Goal: Transaction & Acquisition: Book appointment/travel/reservation

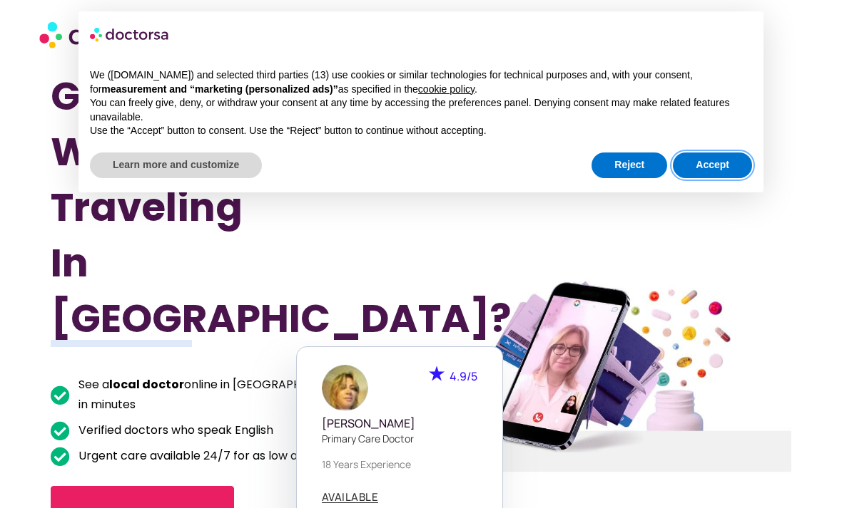
click at [706, 168] on button "Accept" at bounding box center [711, 166] width 79 height 26
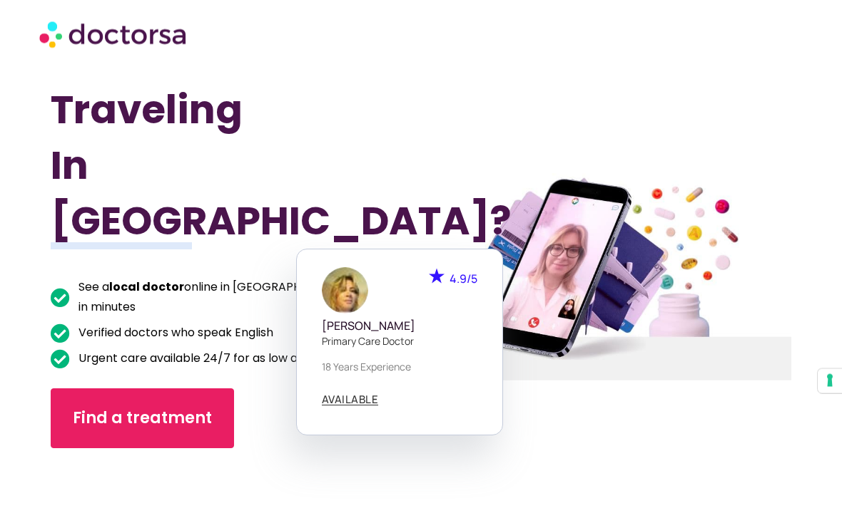
scroll to position [98, 0]
click at [145, 407] on span "Find a treatment" at bounding box center [142, 418] width 139 height 23
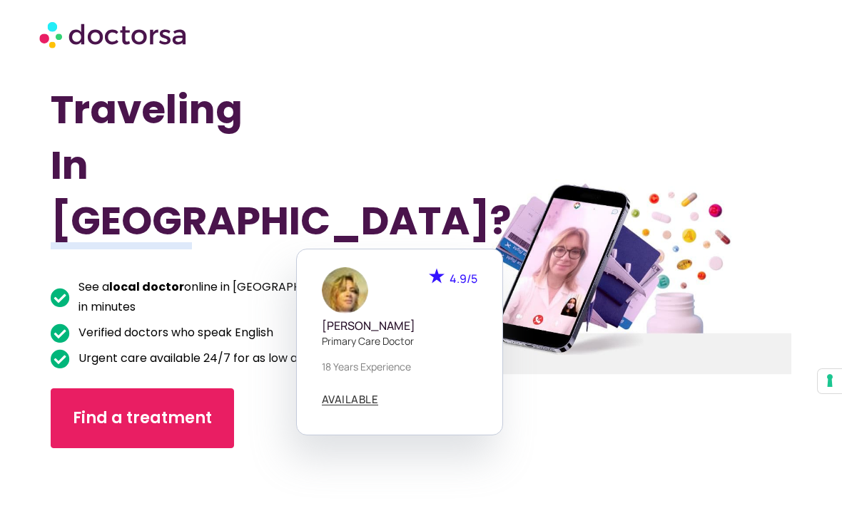
scroll to position [143, 0]
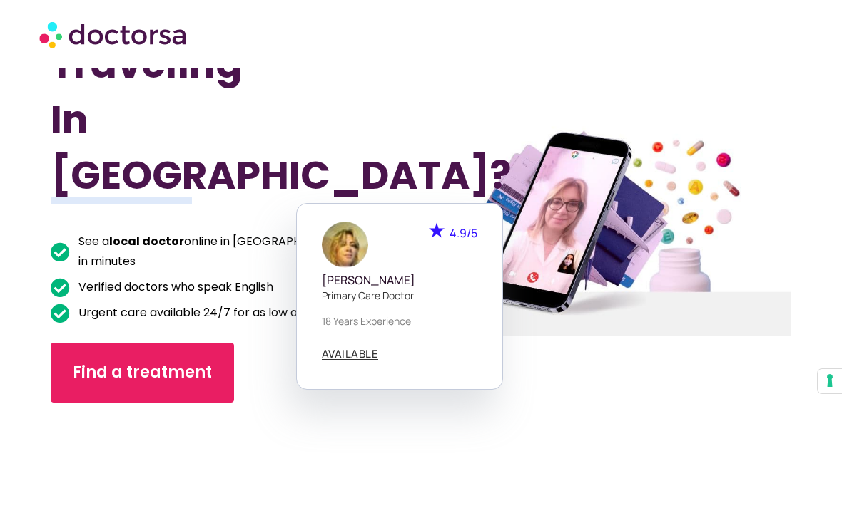
click at [174, 343] on link "Find a treatment" at bounding box center [142, 373] width 183 height 60
click at [136, 362] on span "Find a treatment" at bounding box center [142, 373] width 139 height 23
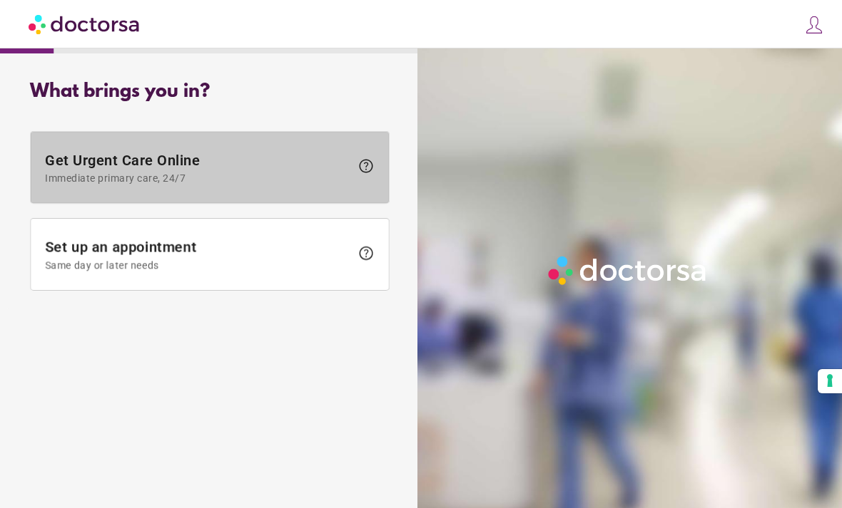
click at [179, 178] on span "Immediate primary care, 24/7" at bounding box center [197, 178] width 305 height 11
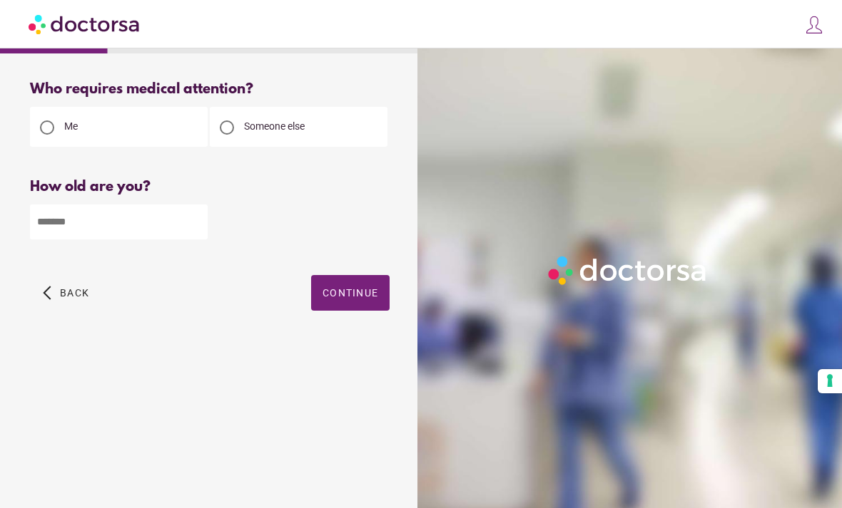
click at [101, 240] on input "number" at bounding box center [119, 222] width 178 height 35
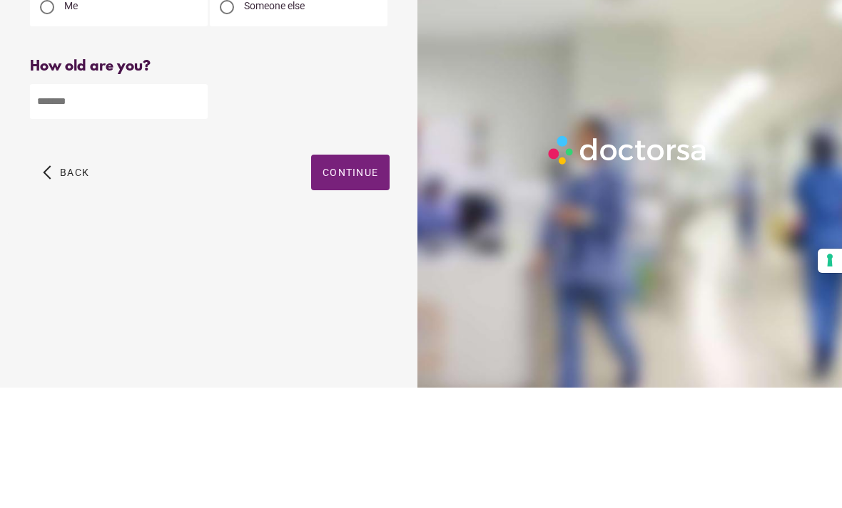
type input "**"
click at [348, 287] on span "Continue" at bounding box center [350, 292] width 56 height 11
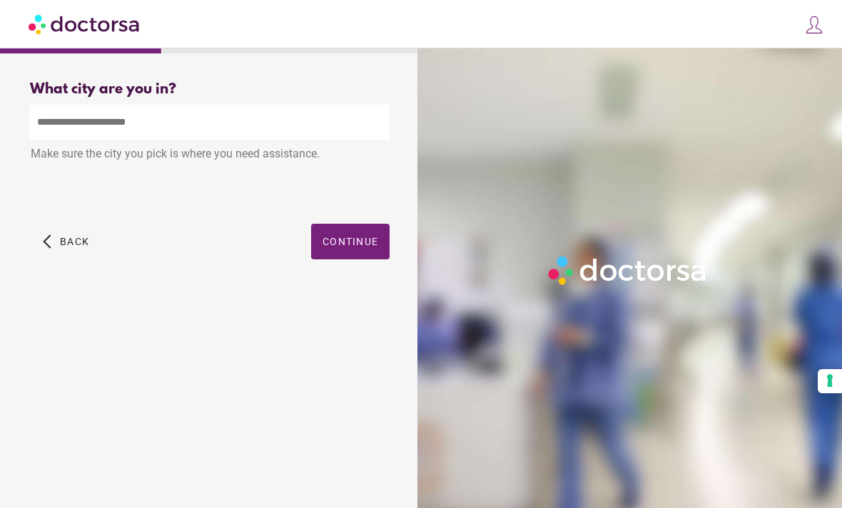
click at [153, 105] on input "text" at bounding box center [209, 122] width 359 height 35
type input "*"
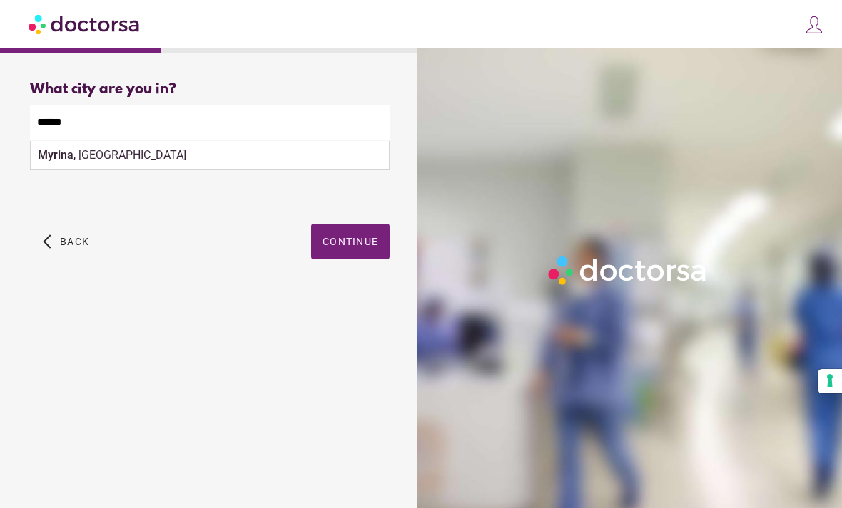
click at [91, 141] on div "Myrina , Greece" at bounding box center [210, 155] width 358 height 29
type input "**********"
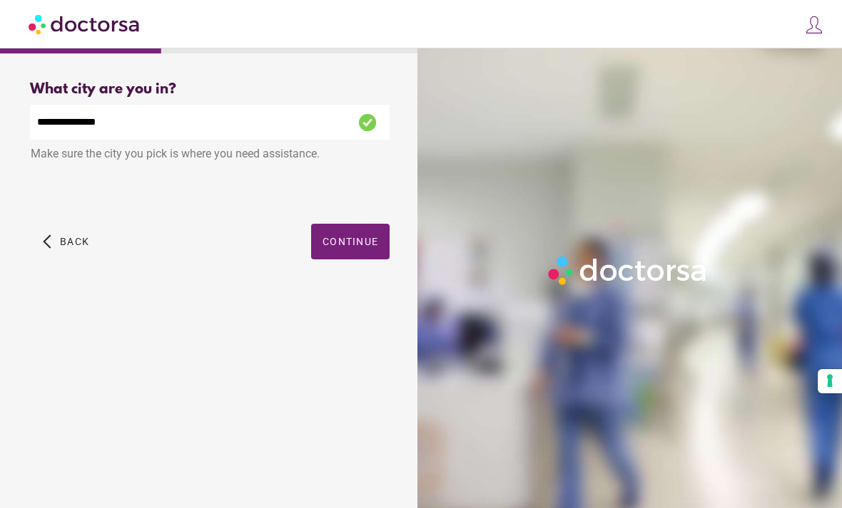
click at [357, 236] on span "Continue" at bounding box center [350, 241] width 56 height 11
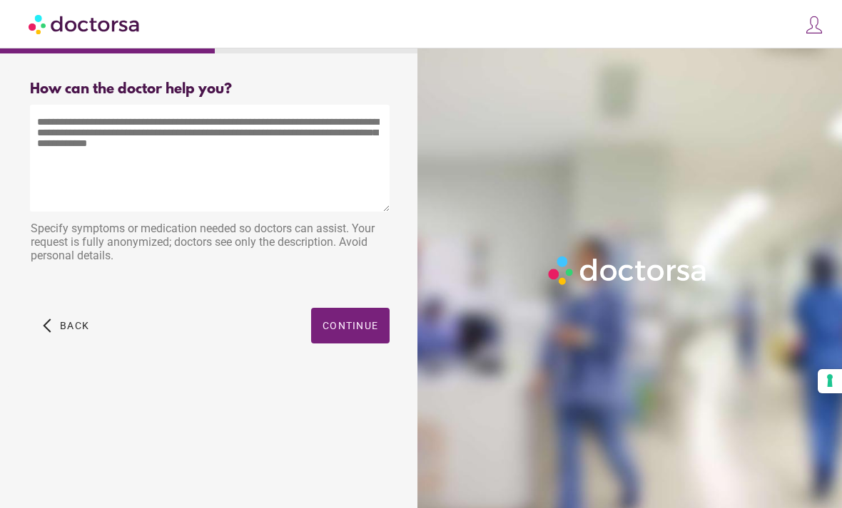
scroll to position [0, 0]
click at [121, 128] on textarea at bounding box center [209, 158] width 359 height 107
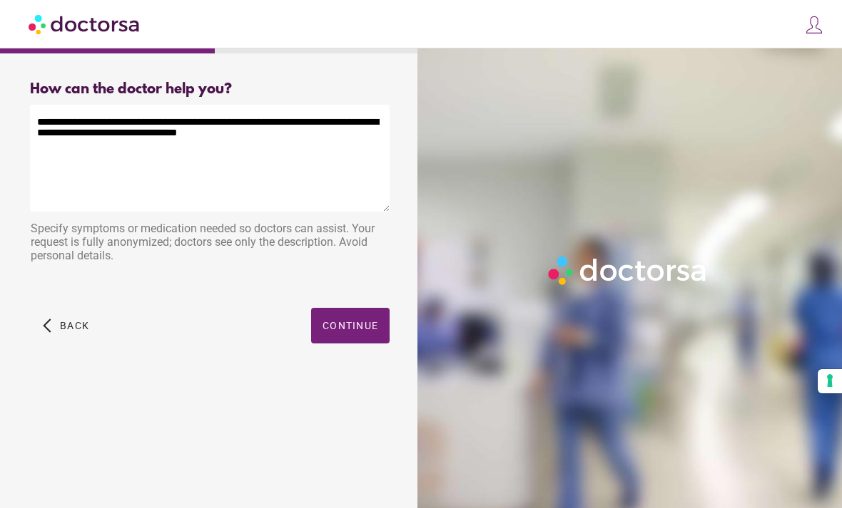
type textarea "**********"
click at [352, 320] on span "Continue" at bounding box center [350, 325] width 56 height 11
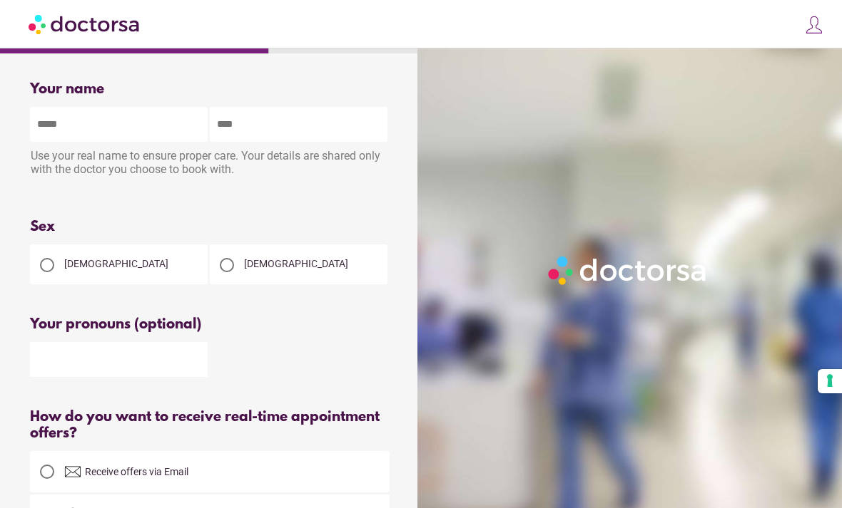
click at [126, 128] on input "text" at bounding box center [119, 124] width 178 height 35
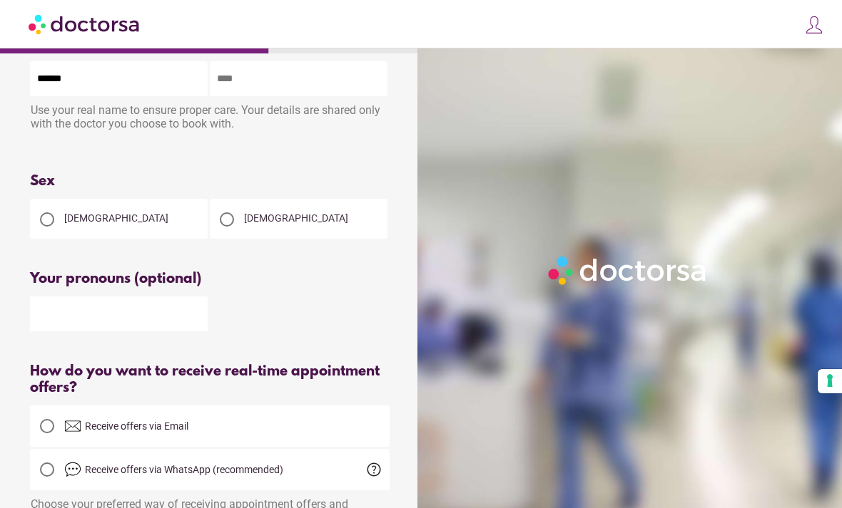
type input "******"
click at [293, 92] on input "text" at bounding box center [299, 78] width 178 height 35
type input "******"
click at [50, 223] on div at bounding box center [47, 220] width 14 height 14
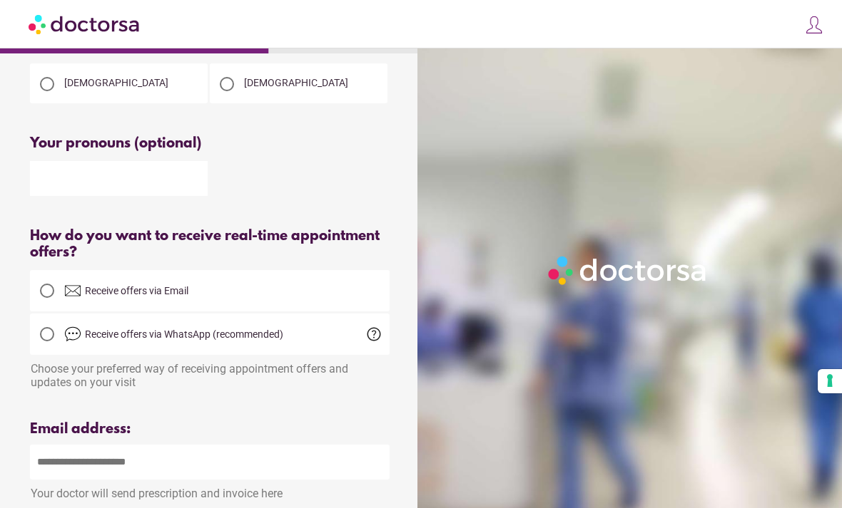
scroll to position [181, 0]
click at [49, 298] on div at bounding box center [47, 291] width 14 height 14
click at [222, 472] on input "email" at bounding box center [209, 461] width 359 height 35
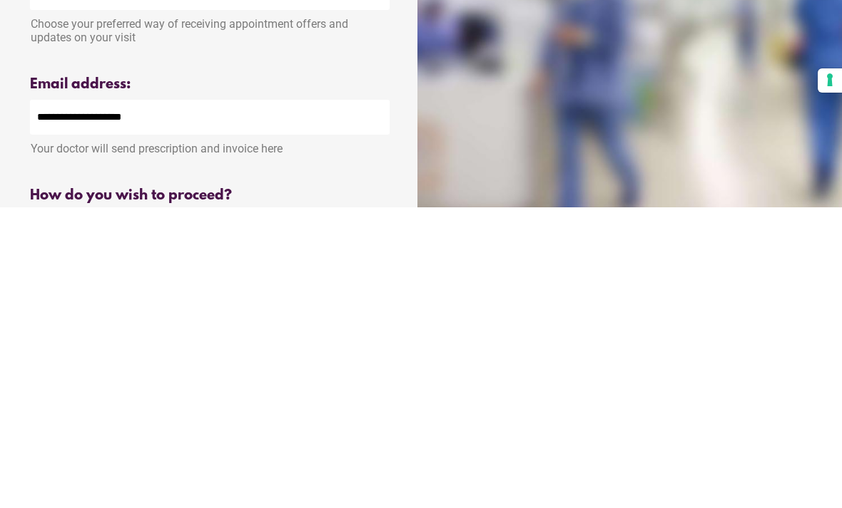
type input "**********"
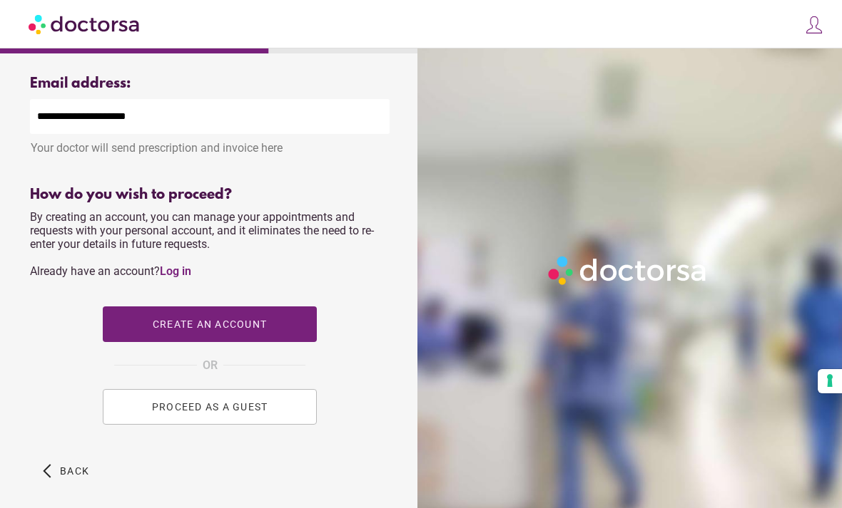
click at [203, 413] on span "PROCEED AS A GUEST" at bounding box center [210, 406] width 116 height 11
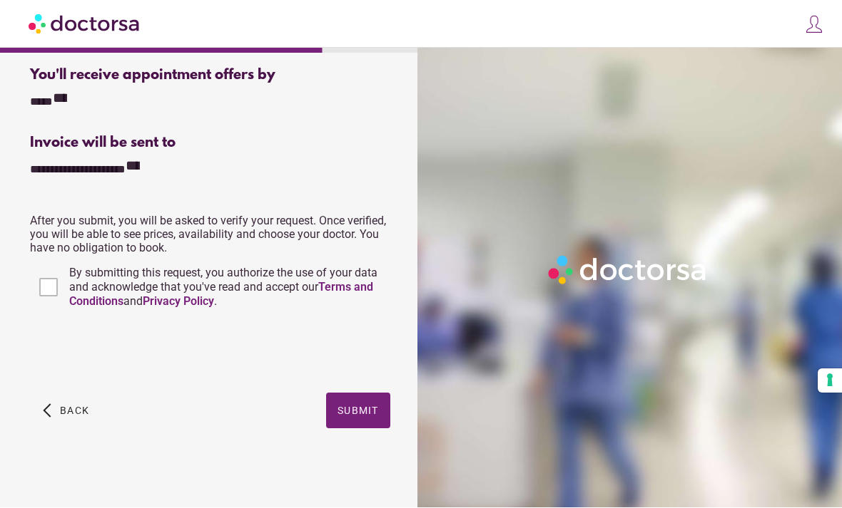
scroll to position [348, 0]
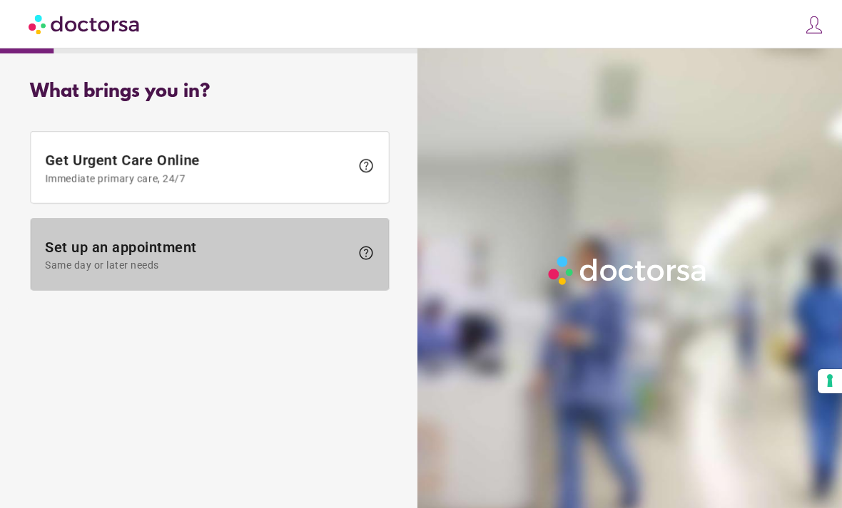
click at [163, 238] on span at bounding box center [210, 254] width 358 height 71
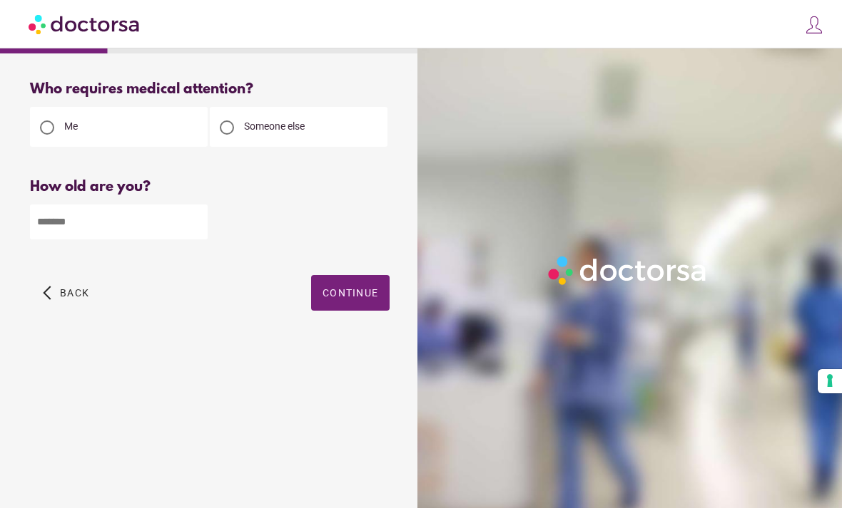
click at [125, 220] on input "number" at bounding box center [119, 222] width 178 height 35
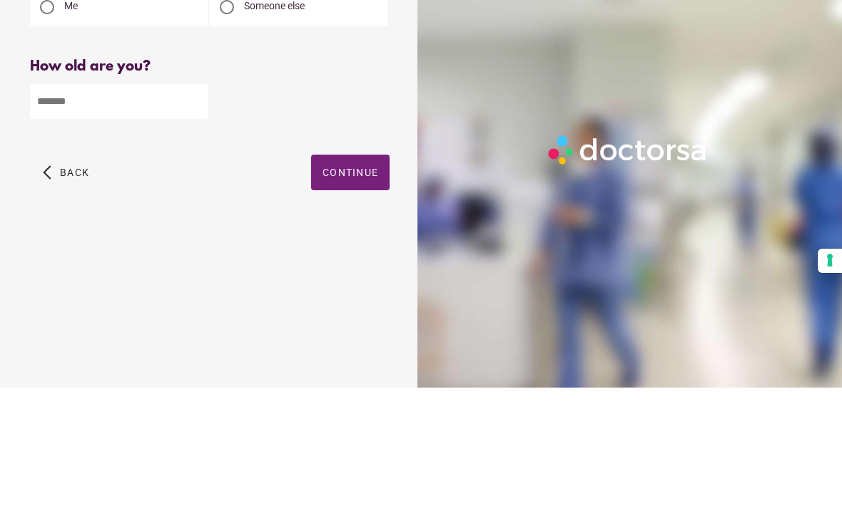
type input "**"
click at [347, 287] on span "Continue" at bounding box center [350, 292] width 56 height 11
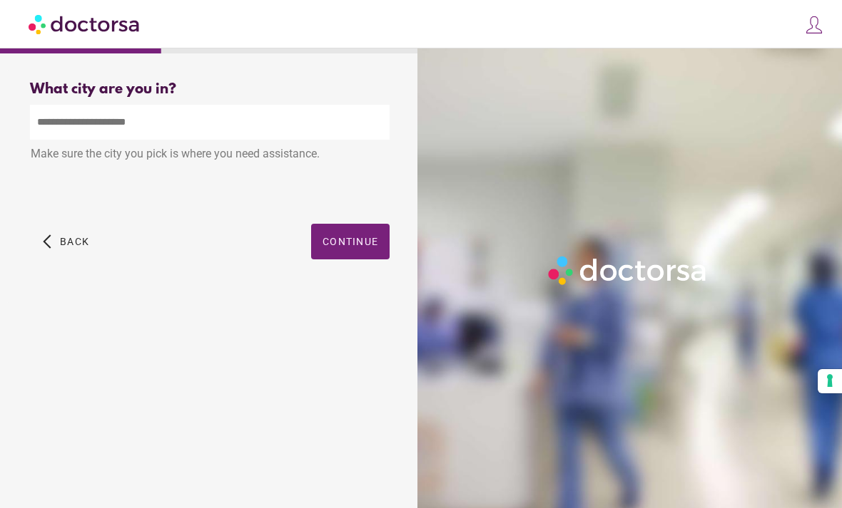
click at [187, 105] on input "text" at bounding box center [209, 122] width 359 height 35
type input "*"
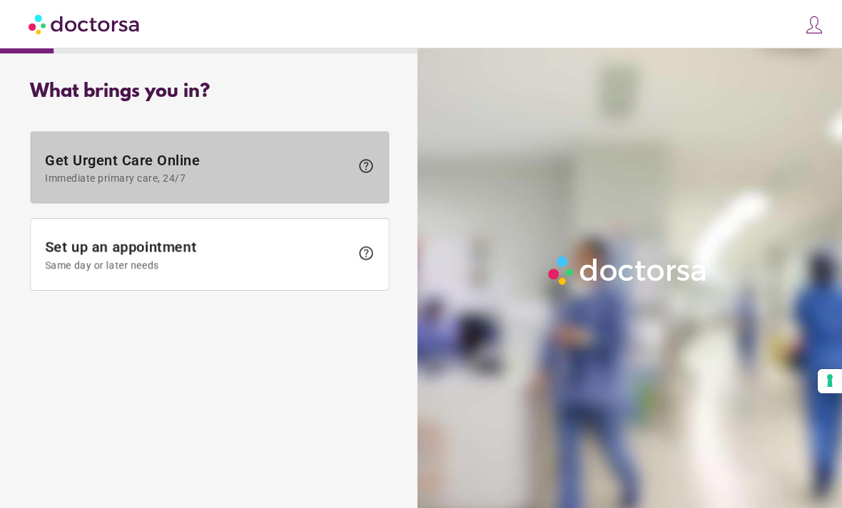
click at [202, 164] on span "Get Urgent Care Online Immediate primary care, 24/7" at bounding box center [197, 168] width 305 height 32
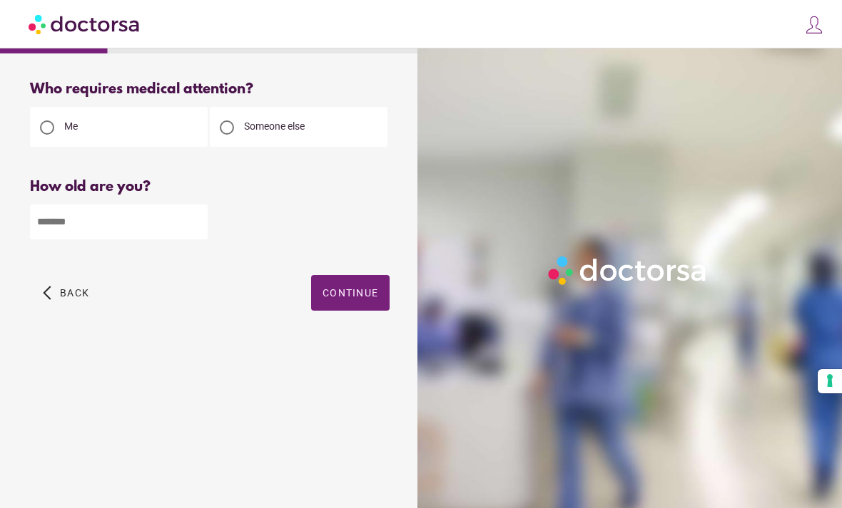
click at [159, 240] on input "number" at bounding box center [119, 222] width 178 height 35
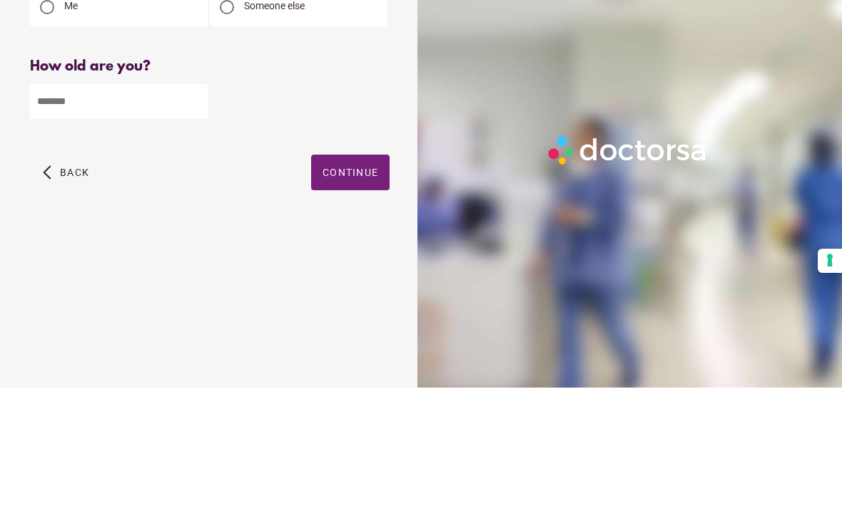
type input "**"
click at [350, 287] on span "Continue" at bounding box center [350, 292] width 56 height 11
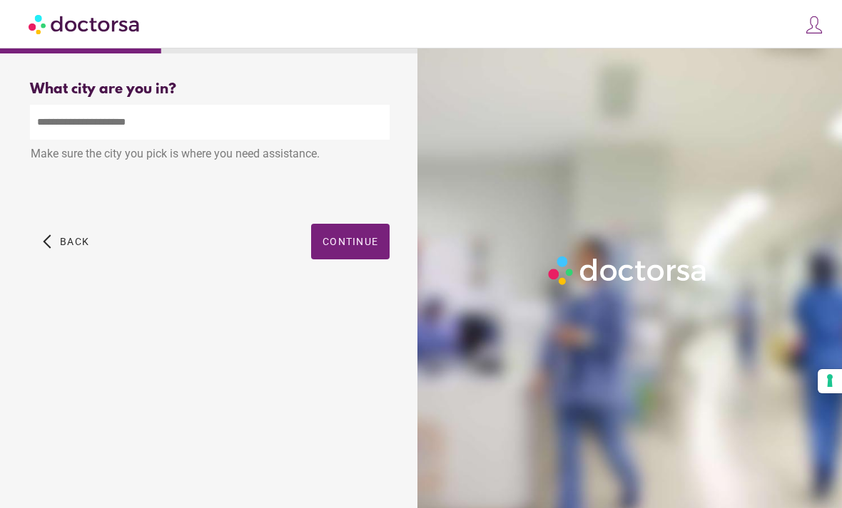
click at [150, 105] on input "text" at bounding box center [209, 122] width 359 height 35
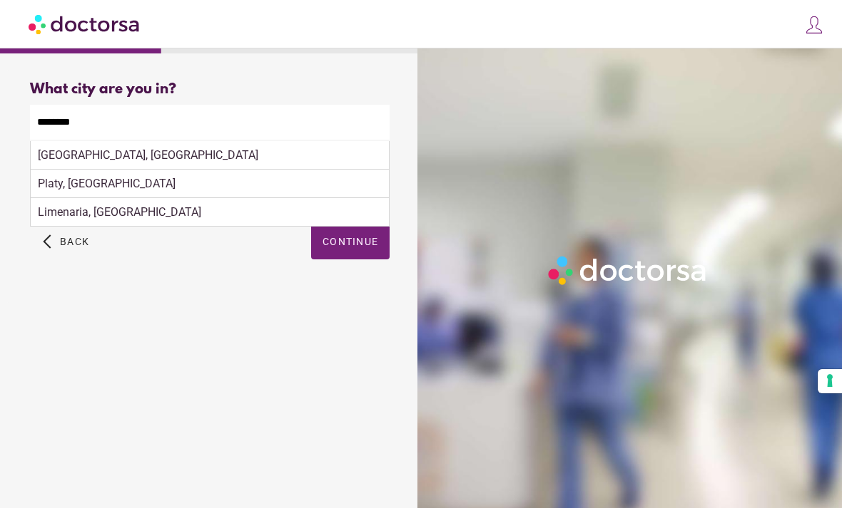
click at [91, 141] on div "Myrina, Greece" at bounding box center [210, 155] width 358 height 29
type input "**********"
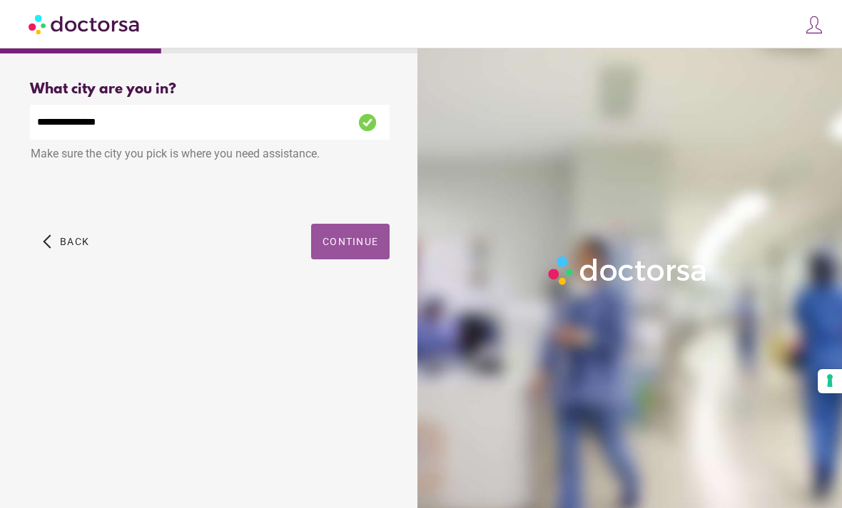
click at [355, 236] on span "Continue" at bounding box center [350, 241] width 56 height 11
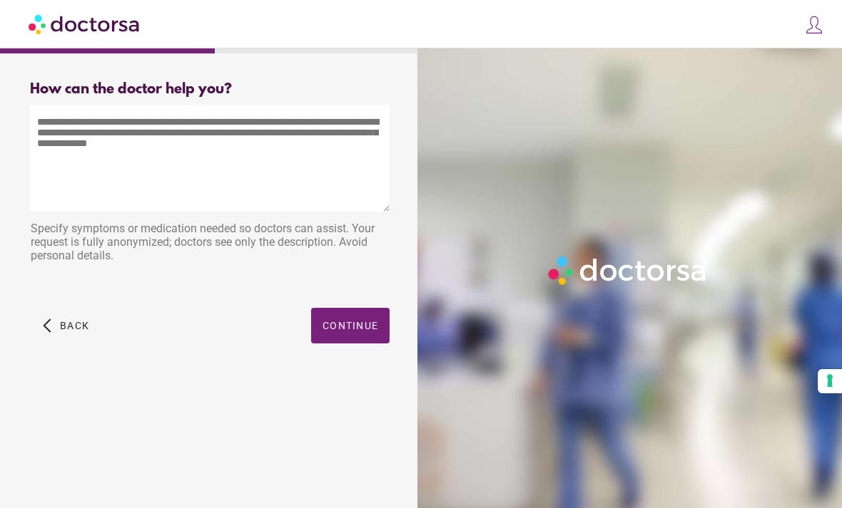
click at [93, 131] on textarea at bounding box center [209, 158] width 359 height 107
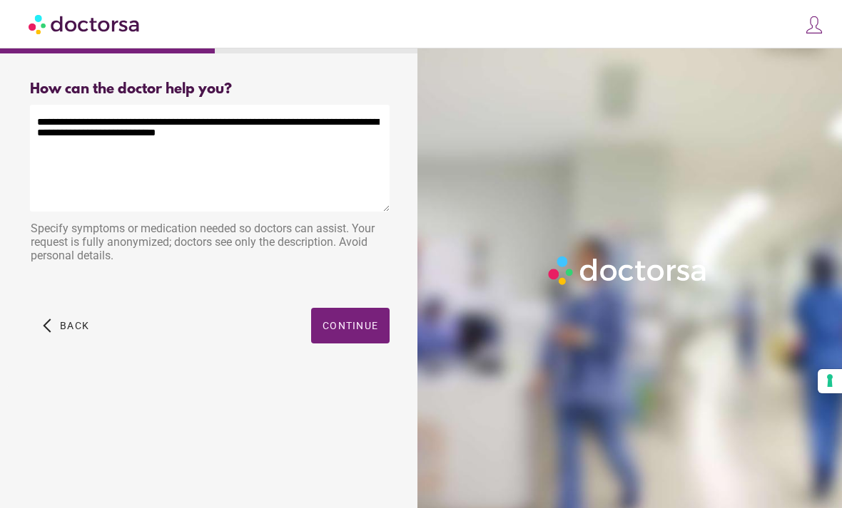
type textarea "**********"
click at [352, 308] on span "button" at bounding box center [350, 326] width 78 height 36
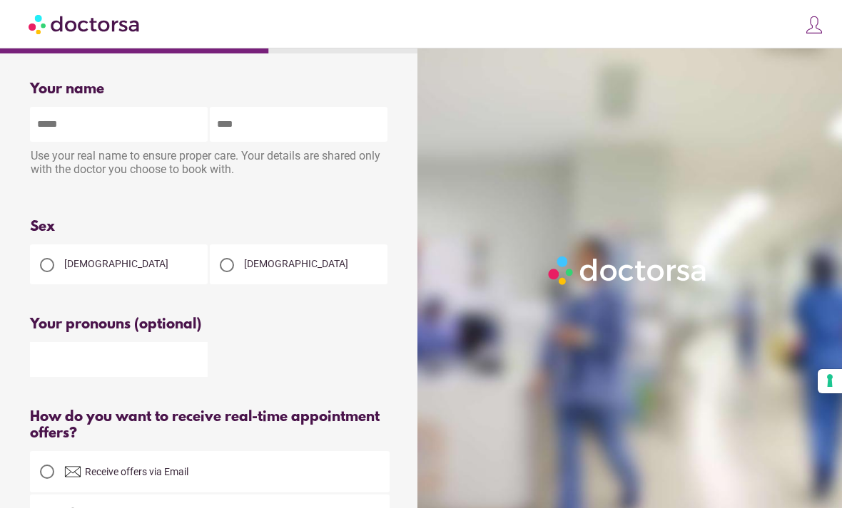
click at [58, 270] on div at bounding box center [47, 265] width 29 height 29
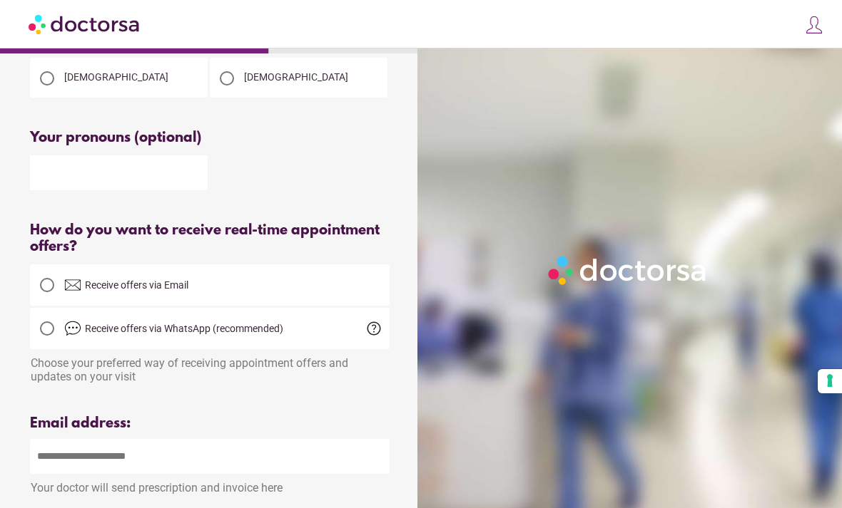
scroll to position [193, 0]
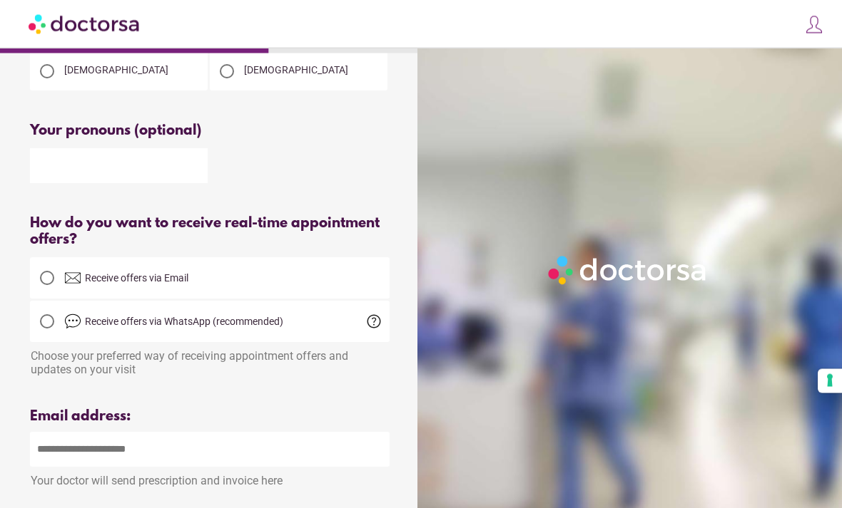
click at [50, 286] on div at bounding box center [47, 279] width 14 height 14
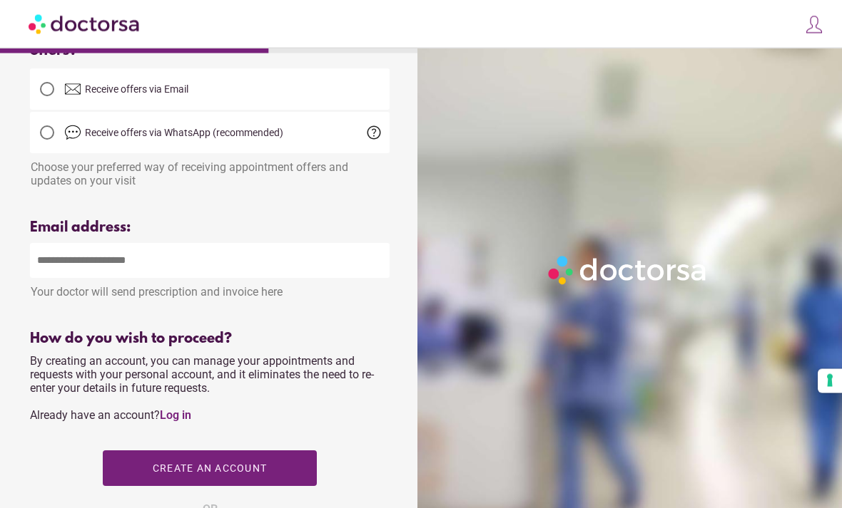
scroll to position [384, 0]
click at [185, 270] on input "email" at bounding box center [209, 259] width 359 height 35
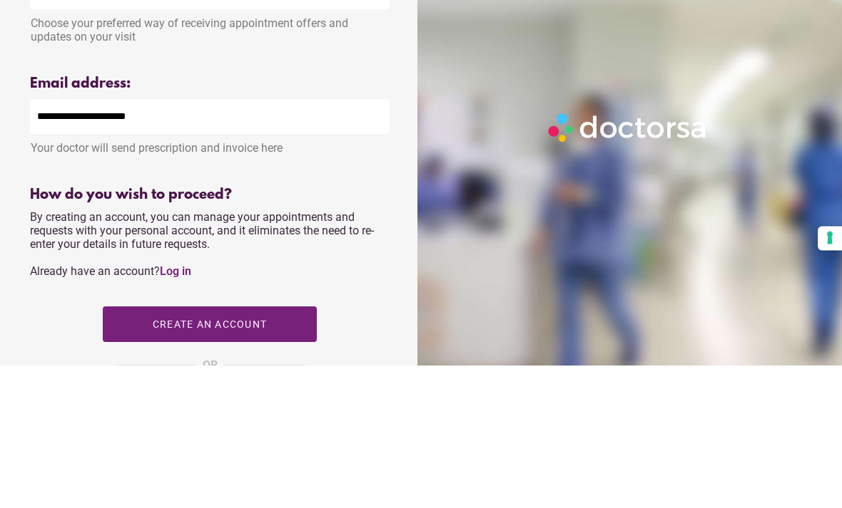
scroll to position [527, 0]
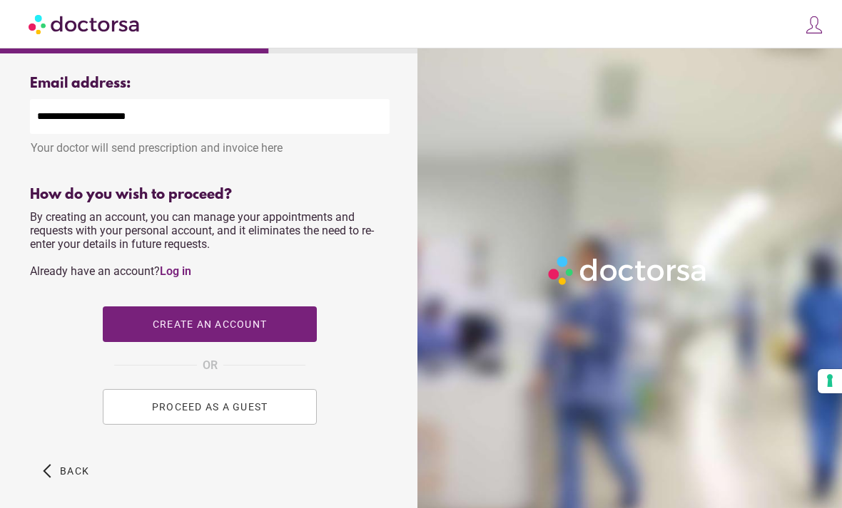
type input "**********"
click at [232, 411] on button "PROCEED AS A GUEST" at bounding box center [210, 407] width 214 height 36
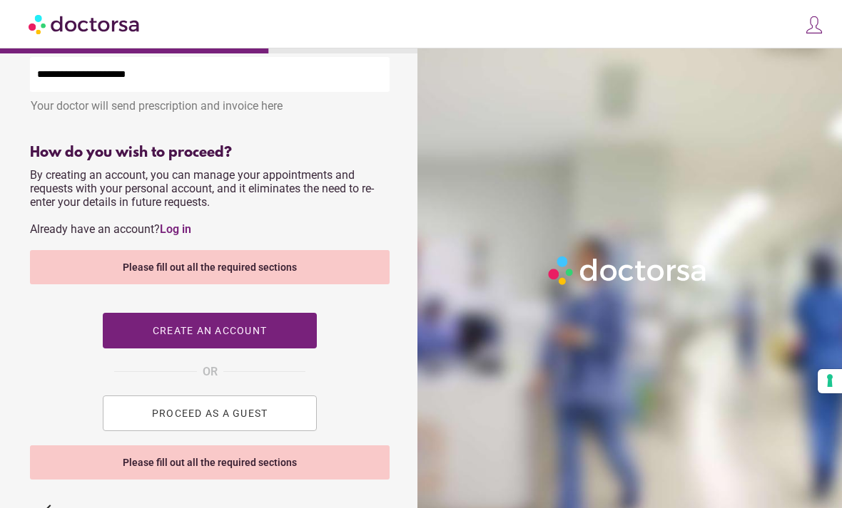
scroll to position [635, 0]
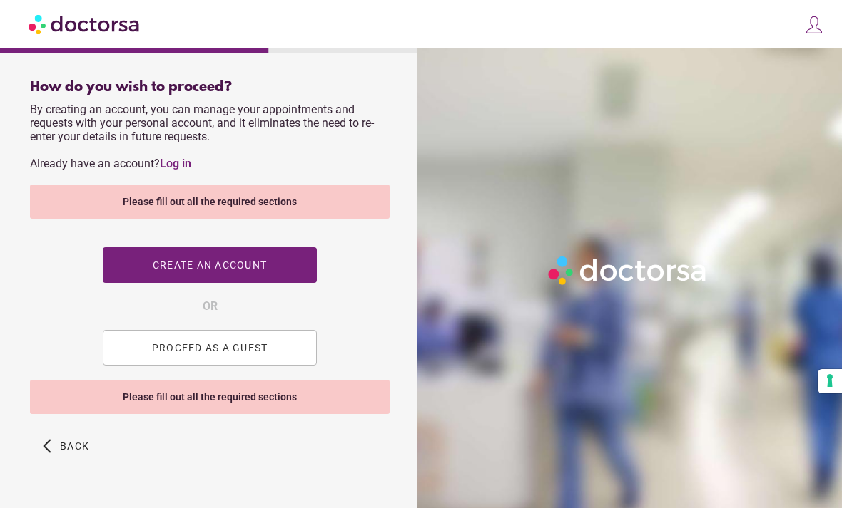
click at [222, 354] on span "PROCEED AS A GUEST" at bounding box center [210, 347] width 116 height 11
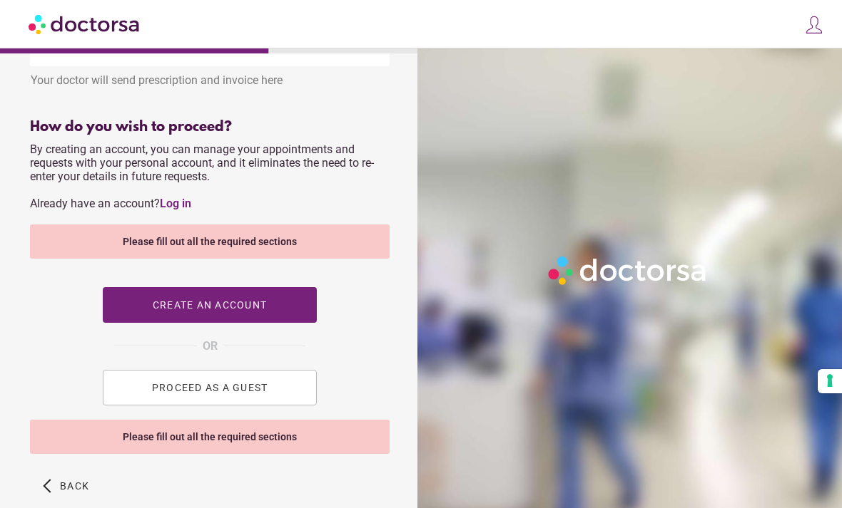
scroll to position [598, 0]
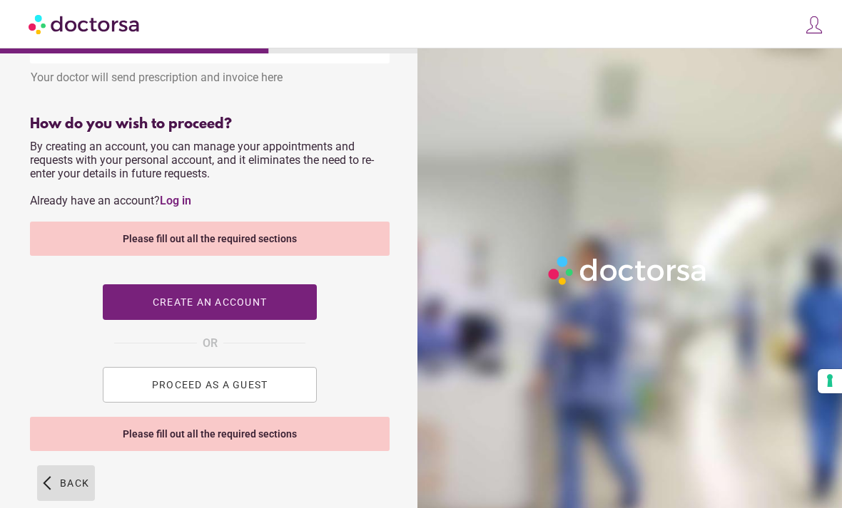
click at [44, 489] on span "button" at bounding box center [66, 484] width 58 height 36
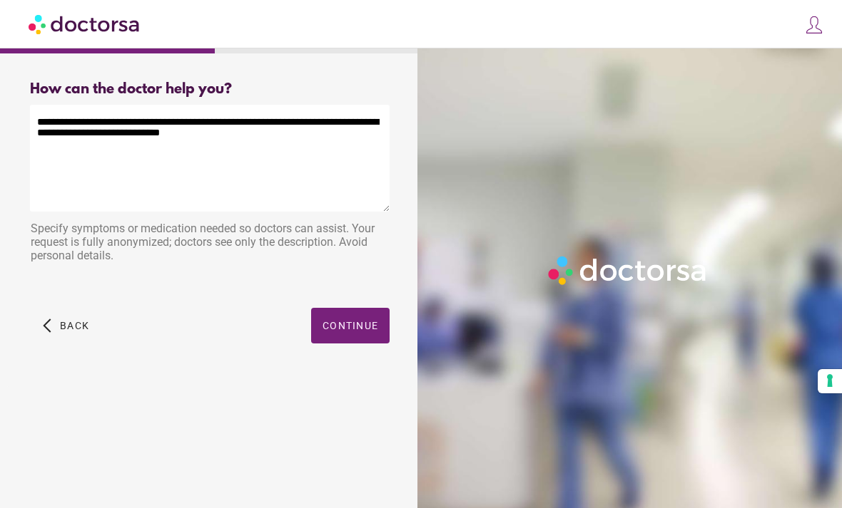
click at [49, 308] on span "button" at bounding box center [66, 326] width 58 height 36
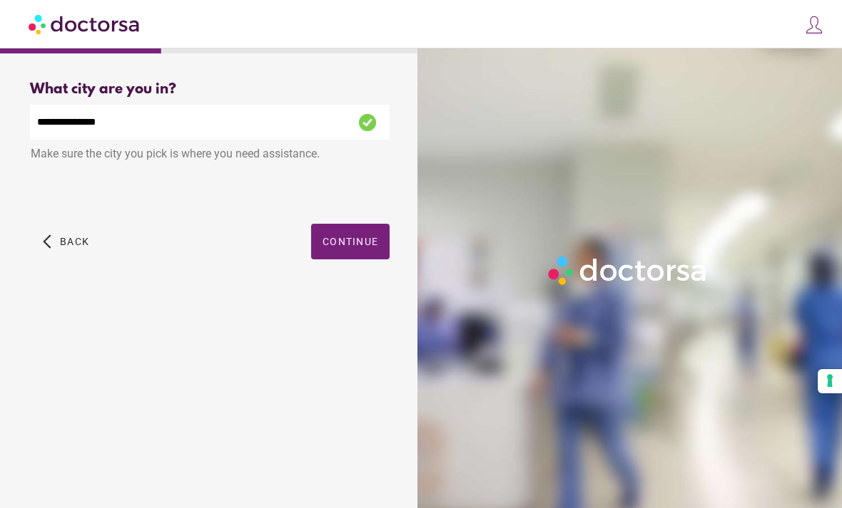
click at [49, 250] on span "button" at bounding box center [66, 242] width 58 height 36
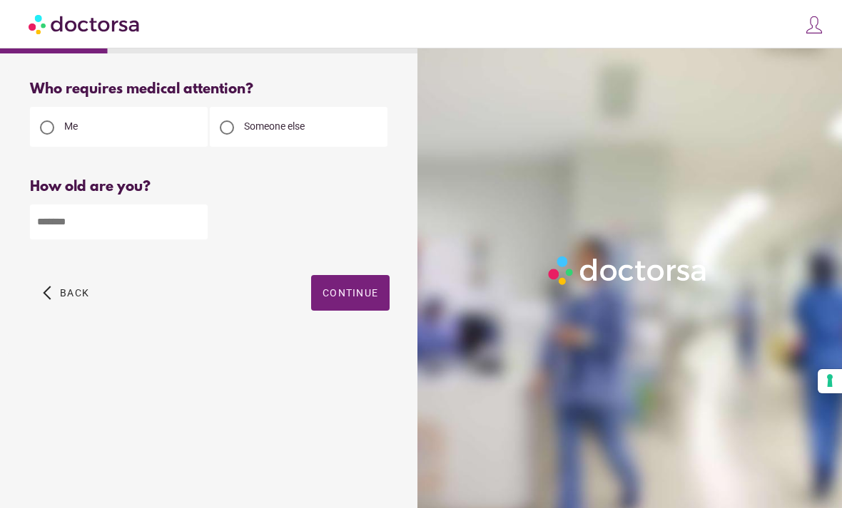
click at [42, 293] on span "button" at bounding box center [66, 293] width 58 height 36
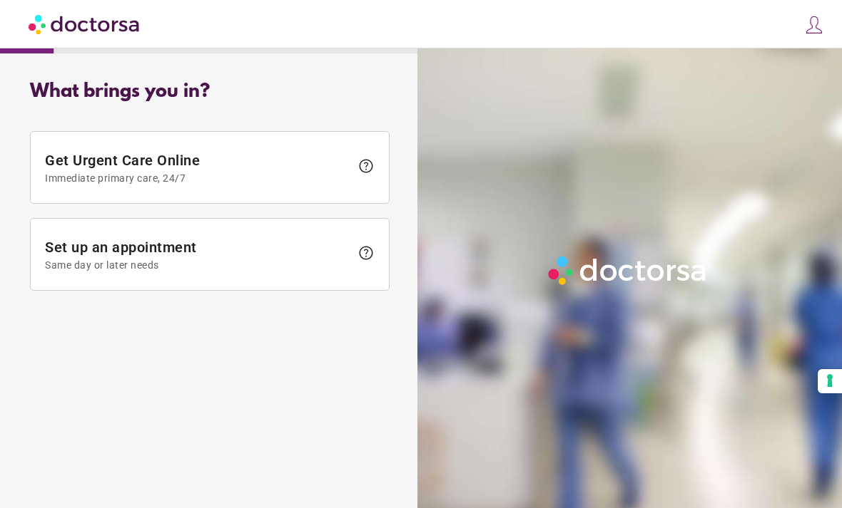
scroll to position [46, 0]
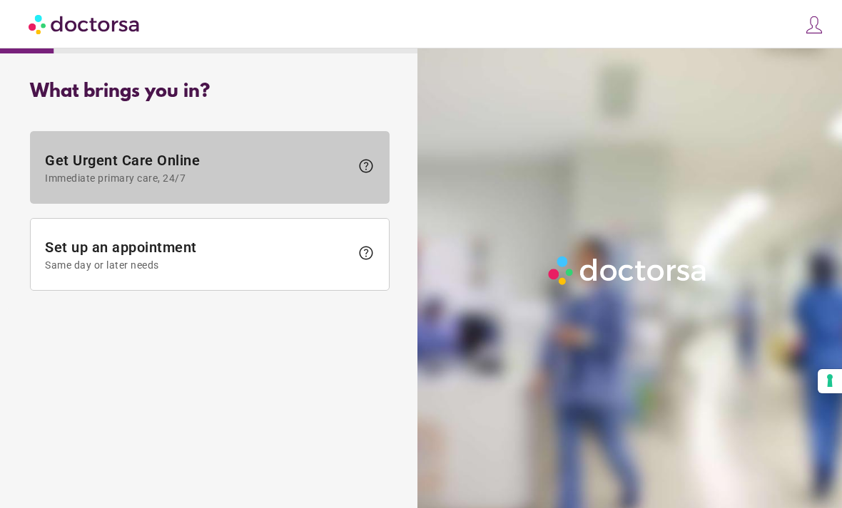
click at [280, 173] on span "Immediate primary care, 24/7" at bounding box center [197, 178] width 305 height 11
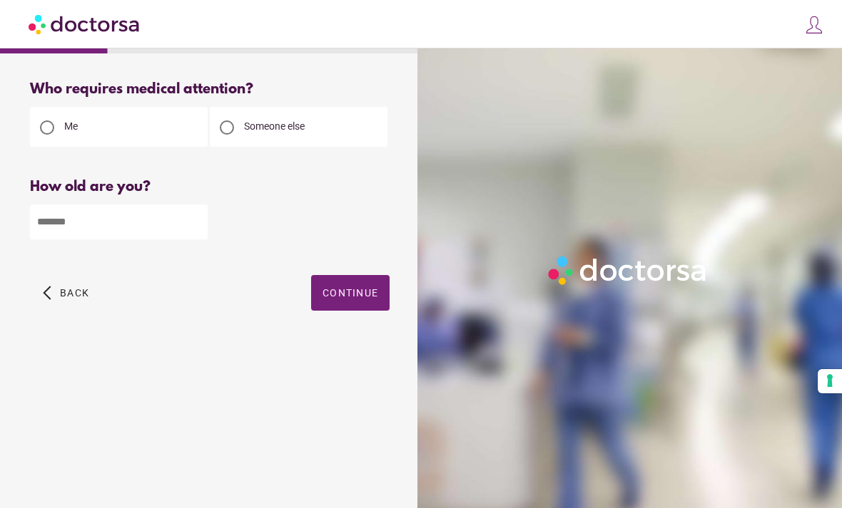
click at [357, 297] on span "Continue" at bounding box center [350, 292] width 56 height 11
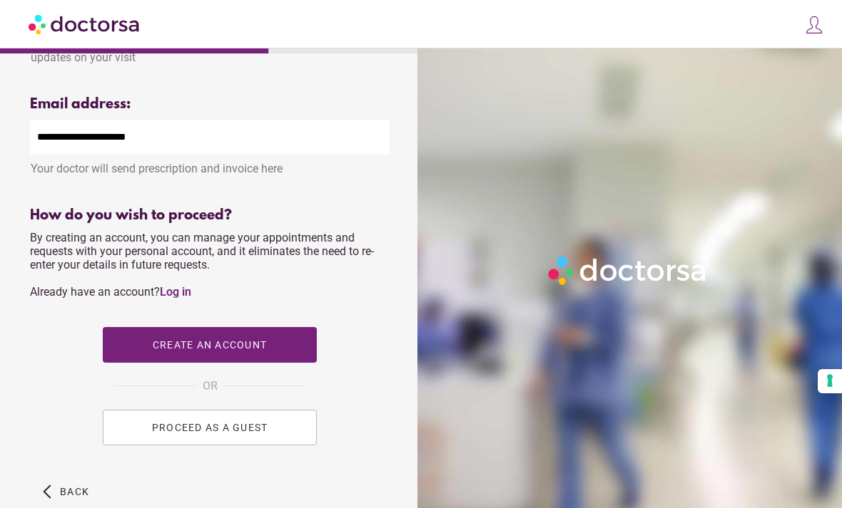
scroll to position [552, 0]
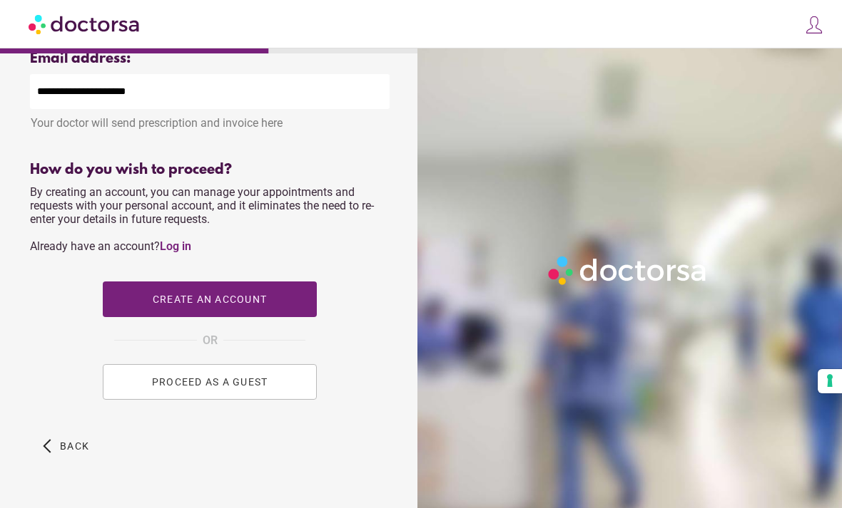
click at [220, 388] on span "PROCEED AS A GUEST" at bounding box center [210, 382] width 116 height 11
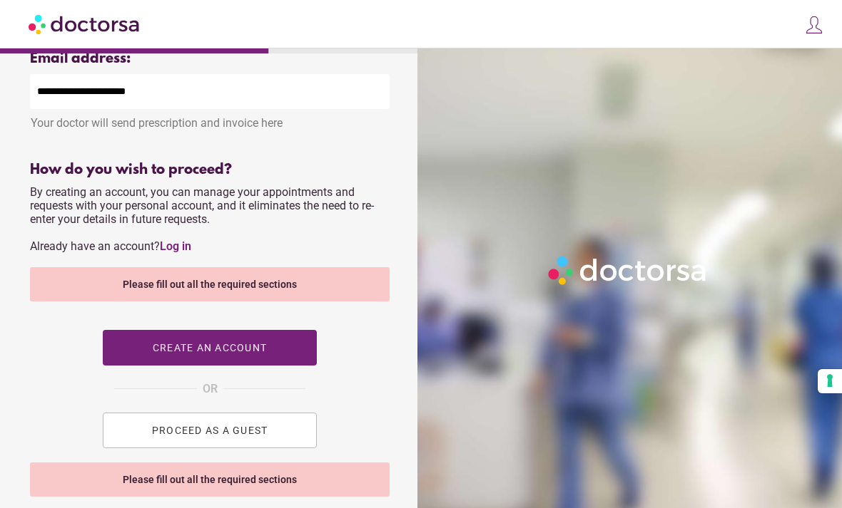
click at [223, 436] on span "PROCEED AS A GUEST" at bounding box center [210, 430] width 116 height 11
click at [198, 436] on span "PROCEED AS A GUEST" at bounding box center [210, 430] width 116 height 11
click at [205, 448] on button "PROCEED AS A GUEST" at bounding box center [210, 431] width 214 height 36
click at [198, 436] on span "PROCEED AS A GUEST" at bounding box center [210, 430] width 116 height 11
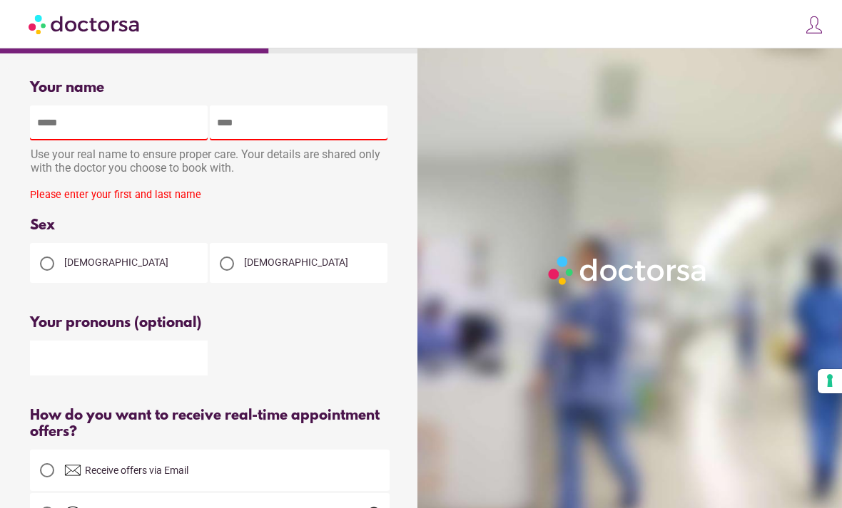
scroll to position [0, 0]
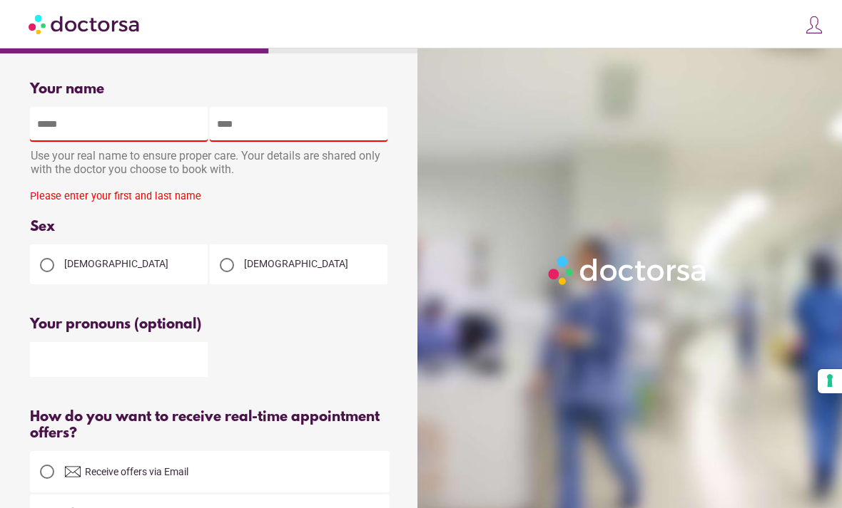
click at [170, 133] on input "text" at bounding box center [119, 124] width 178 height 35
type input "******"
click at [311, 128] on input "text" at bounding box center [299, 124] width 178 height 35
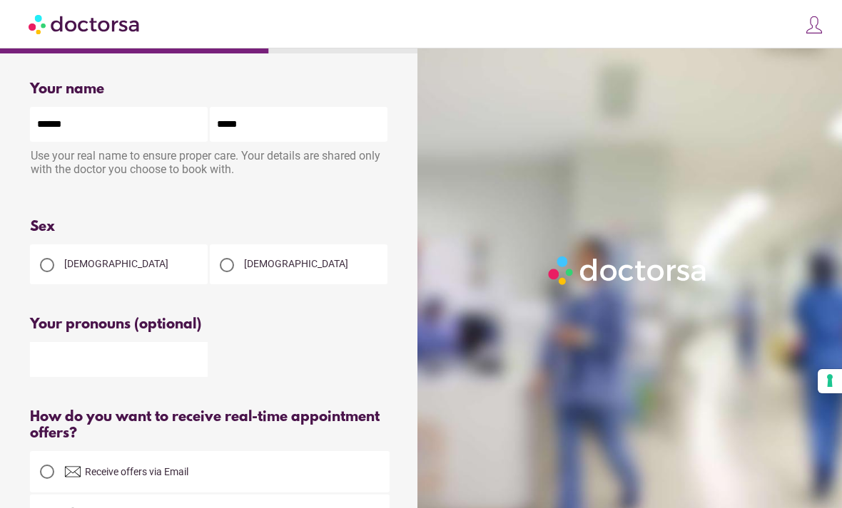
type input "******"
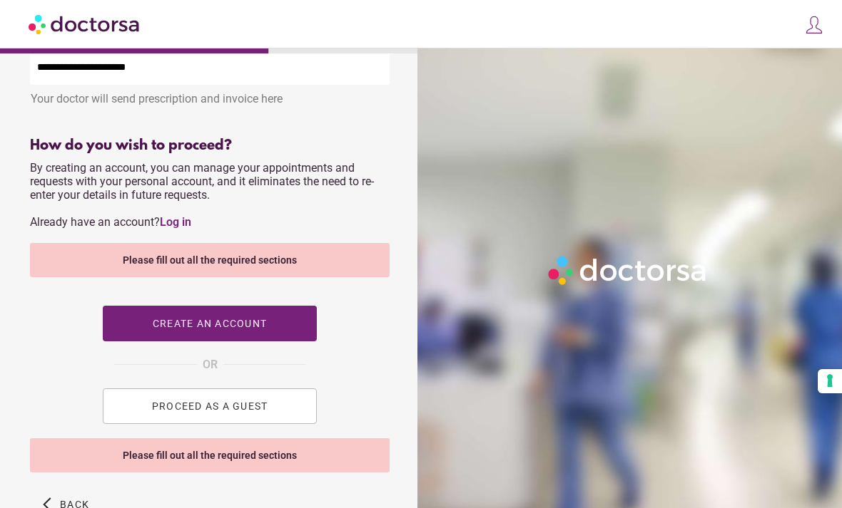
scroll to position [635, 0]
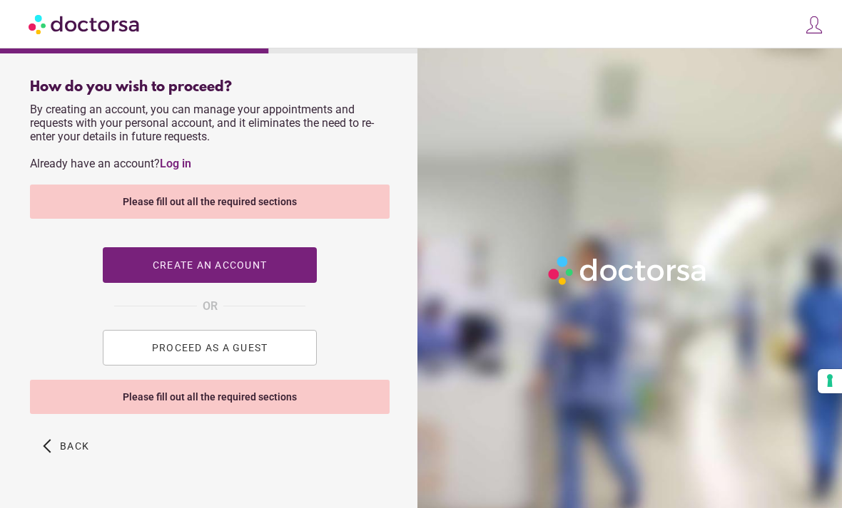
click at [215, 354] on span "PROCEED AS A GUEST" at bounding box center [210, 347] width 116 height 11
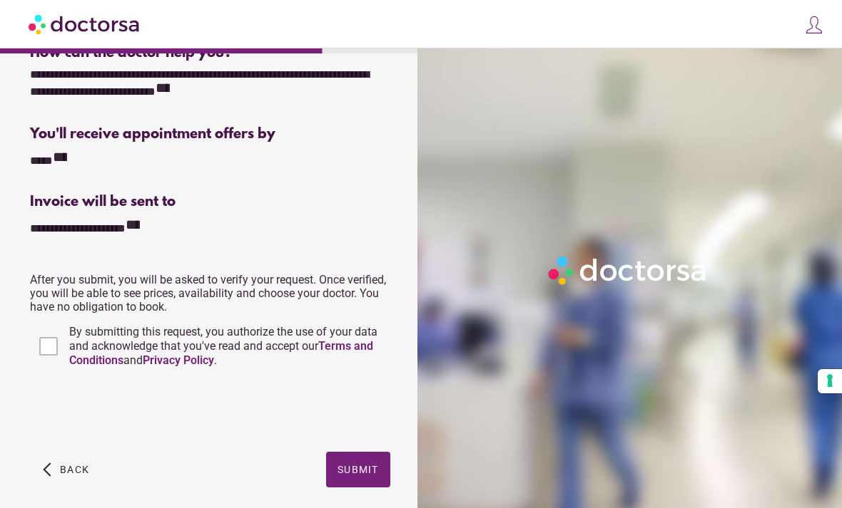
scroll to position [302, 0]
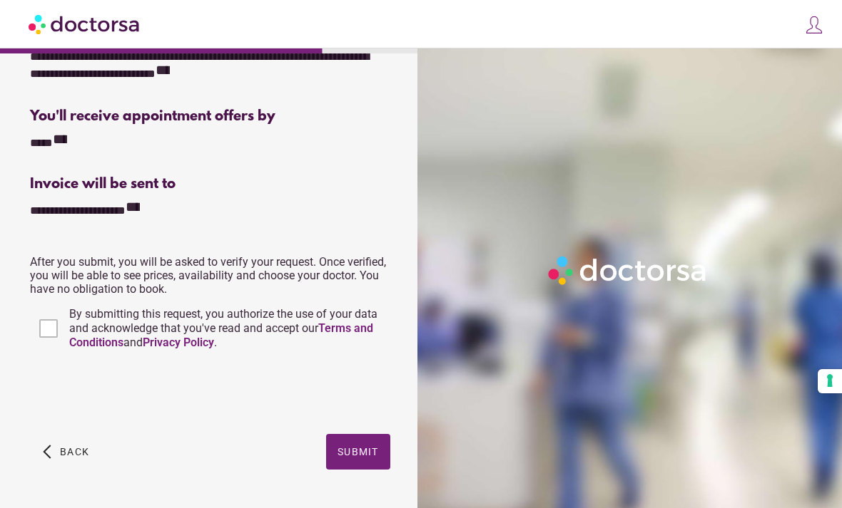
click at [376, 448] on span "button" at bounding box center [358, 452] width 64 height 36
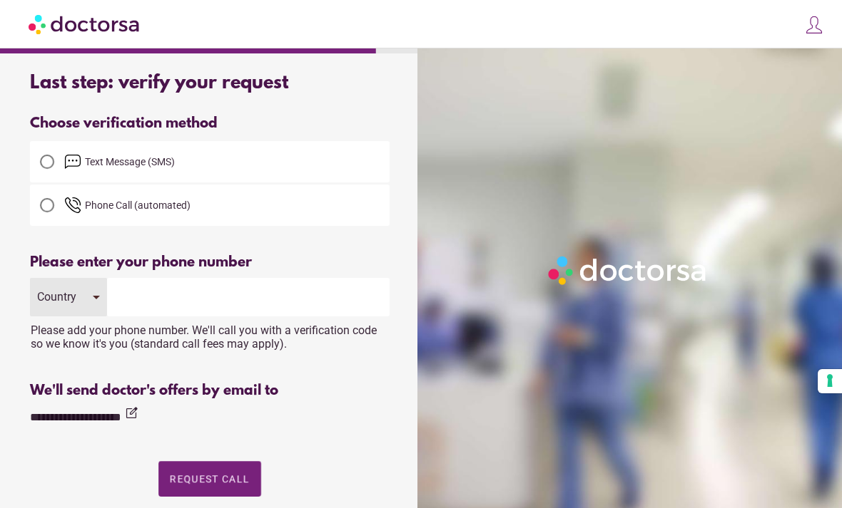
scroll to position [9, 0]
click at [43, 160] on div at bounding box center [47, 161] width 14 height 14
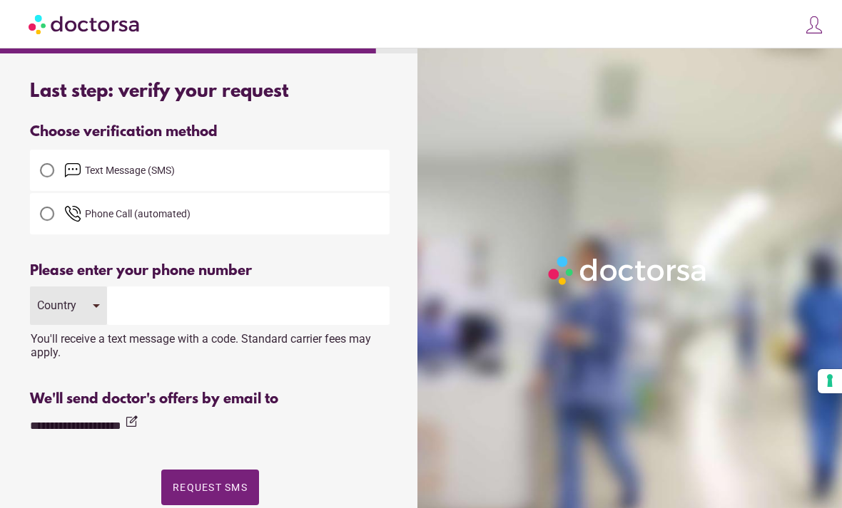
click at [96, 309] on div "Country" at bounding box center [68, 306] width 77 height 39
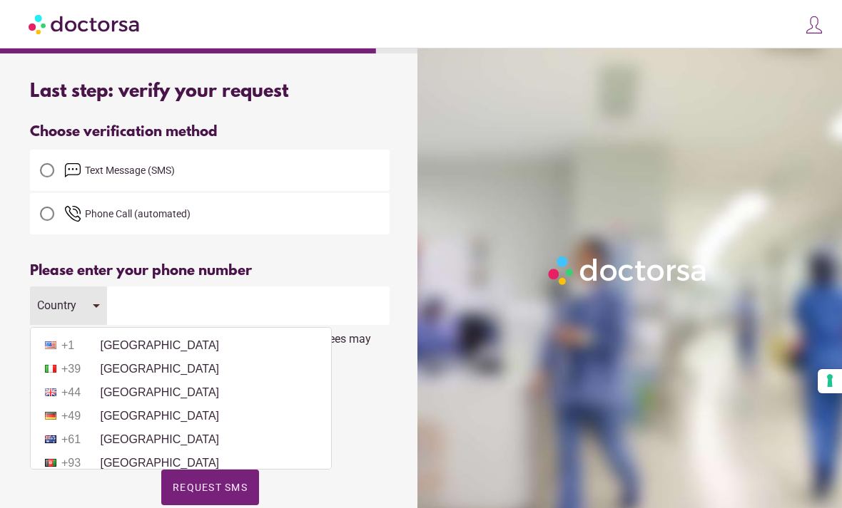
click at [123, 446] on li "+61 [GEOGRAPHIC_DATA]" at bounding box center [181, 439] width 286 height 21
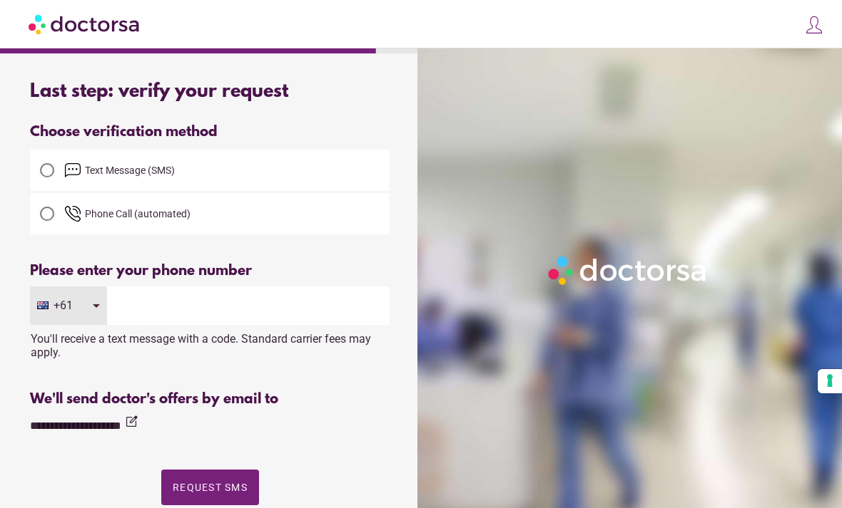
click at [172, 317] on input "tel" at bounding box center [248, 306] width 282 height 39
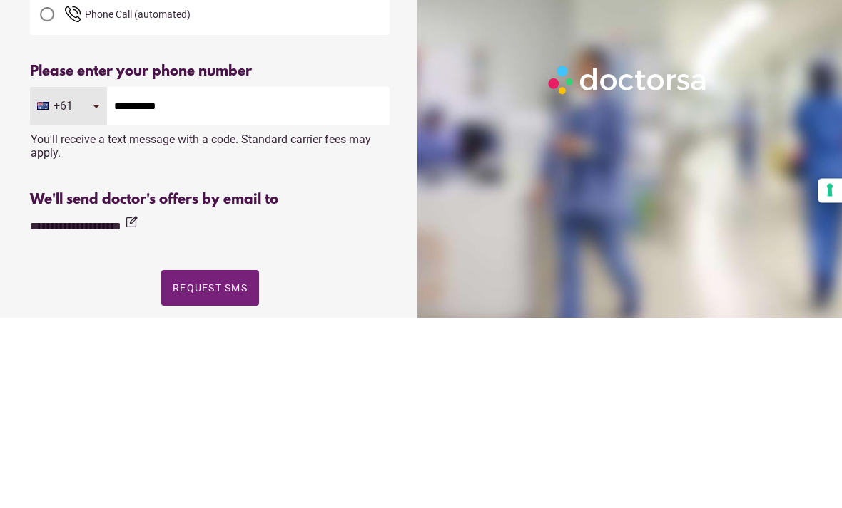
scroll to position [138, 0]
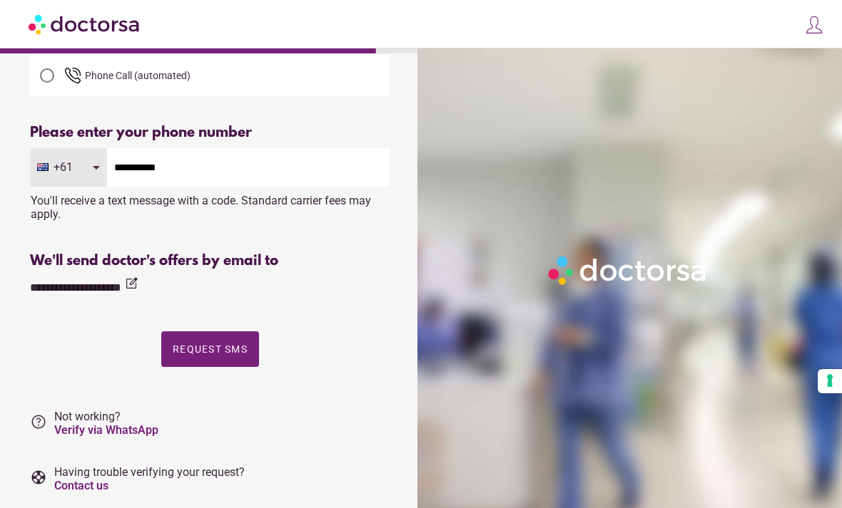
type input "**********"
click at [213, 351] on span "Request SMS" at bounding box center [210, 349] width 75 height 11
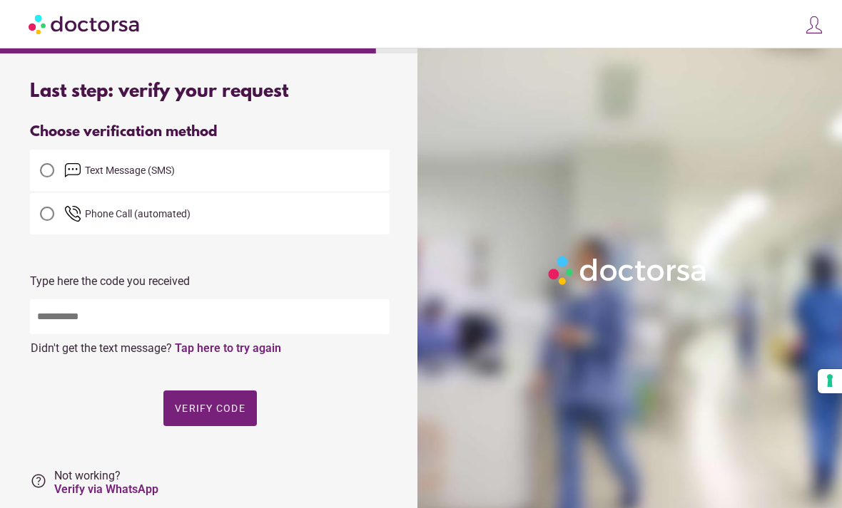
click at [183, 315] on input "text" at bounding box center [209, 317] width 359 height 35
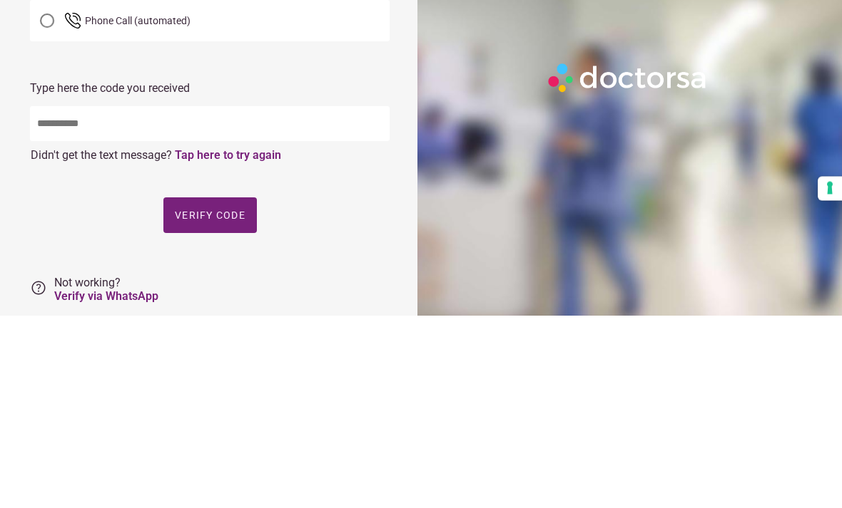
type input "*"
type input "*****"
click at [230, 403] on span "Verify code" at bounding box center [210, 408] width 71 height 11
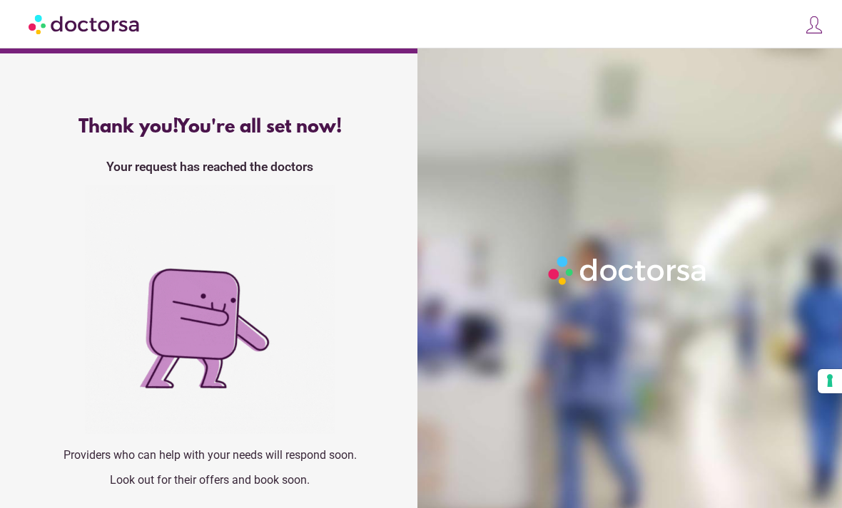
click at [215, 350] on img at bounding box center [210, 310] width 250 height 250
